Goal: Navigation & Orientation: Find specific page/section

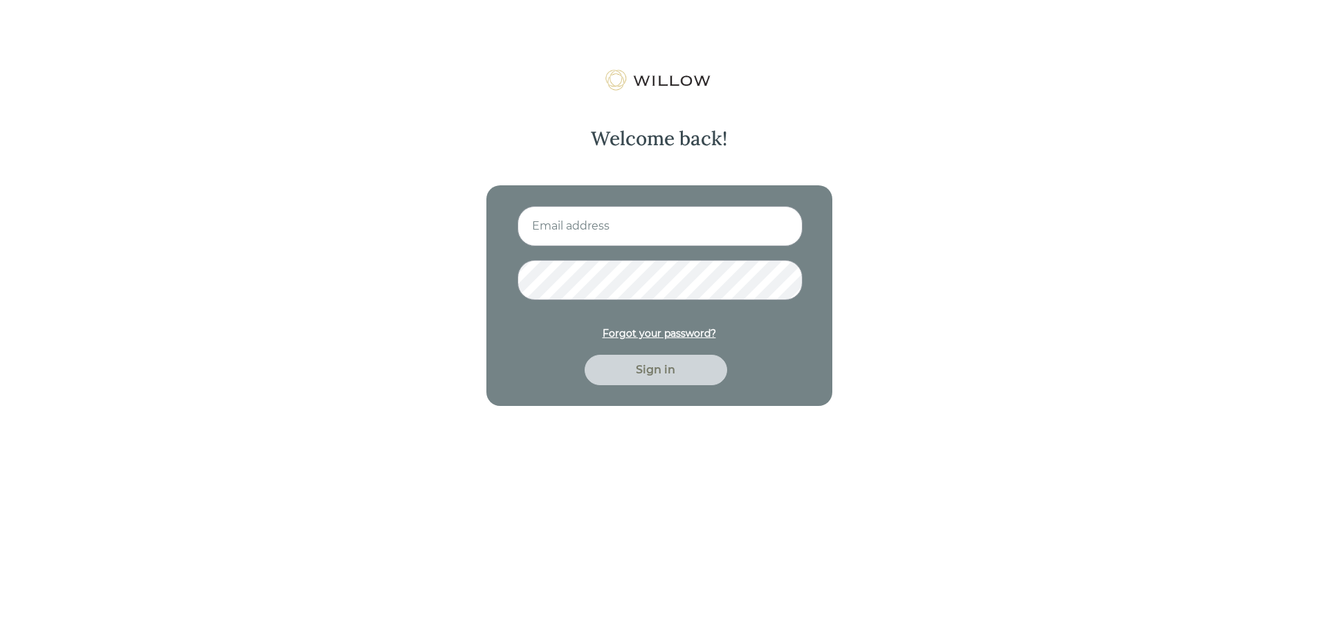
type input "[EMAIL_ADDRESS][DOMAIN_NAME]"
click at [641, 369] on div "Sign in" at bounding box center [656, 370] width 111 height 17
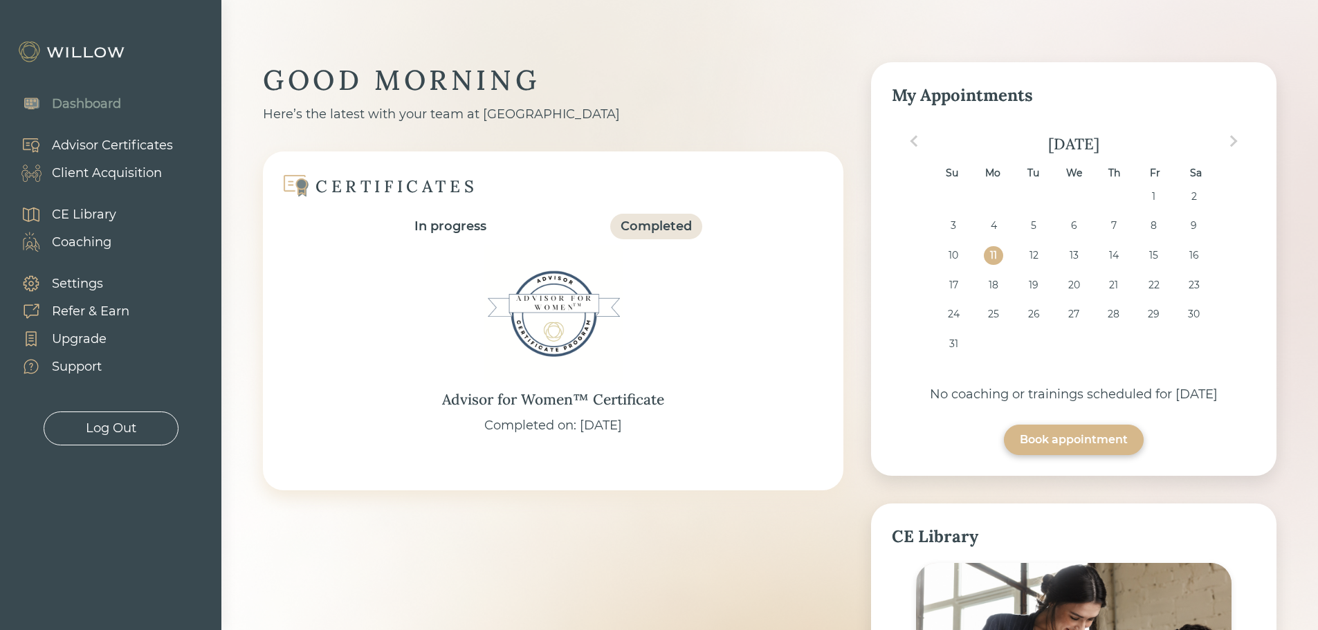
click at [78, 174] on div "Client Acquisition" at bounding box center [107, 173] width 110 height 19
